Goal: Download file/media

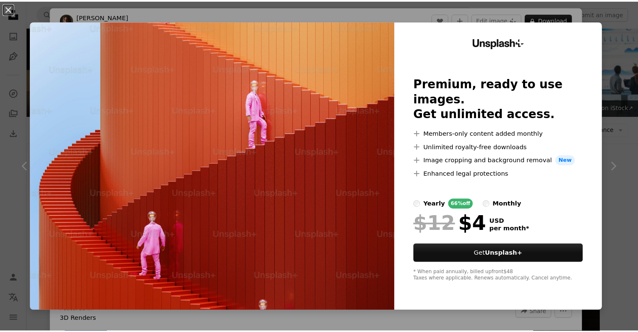
scroll to position [734, 0]
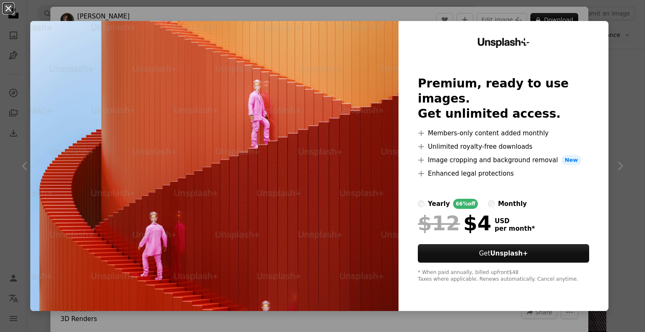
click at [8, 8] on button "An X shape" at bounding box center [8, 8] width 10 height 10
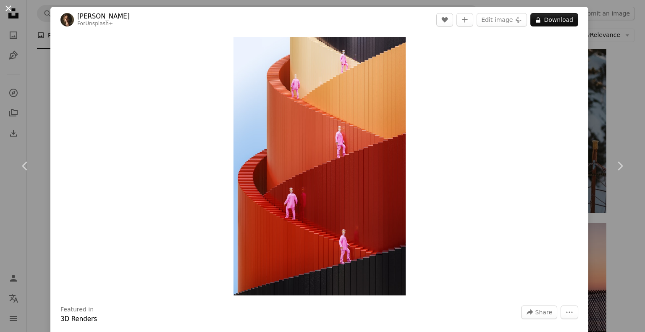
click at [8, 8] on button "An X shape" at bounding box center [8, 8] width 10 height 10
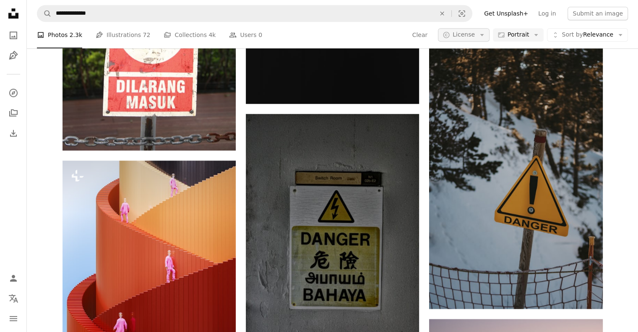
scroll to position [638, 0]
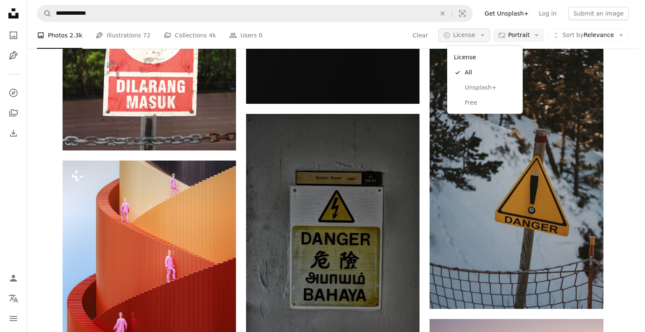
click at [486, 37] on icon "Arrow down" at bounding box center [483, 35] width 8 height 8
click at [475, 103] on span "Free" at bounding box center [490, 103] width 51 height 8
